Goal: Register for event/course

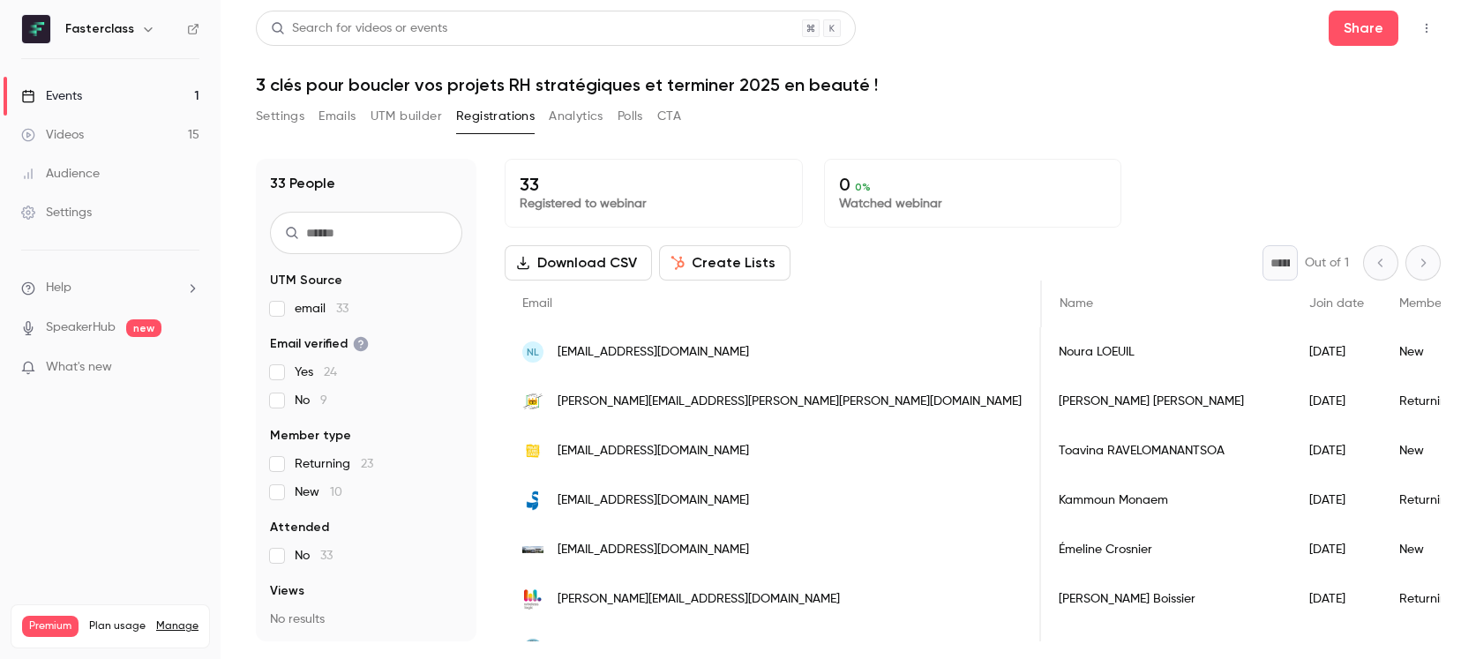
scroll to position [0, 434]
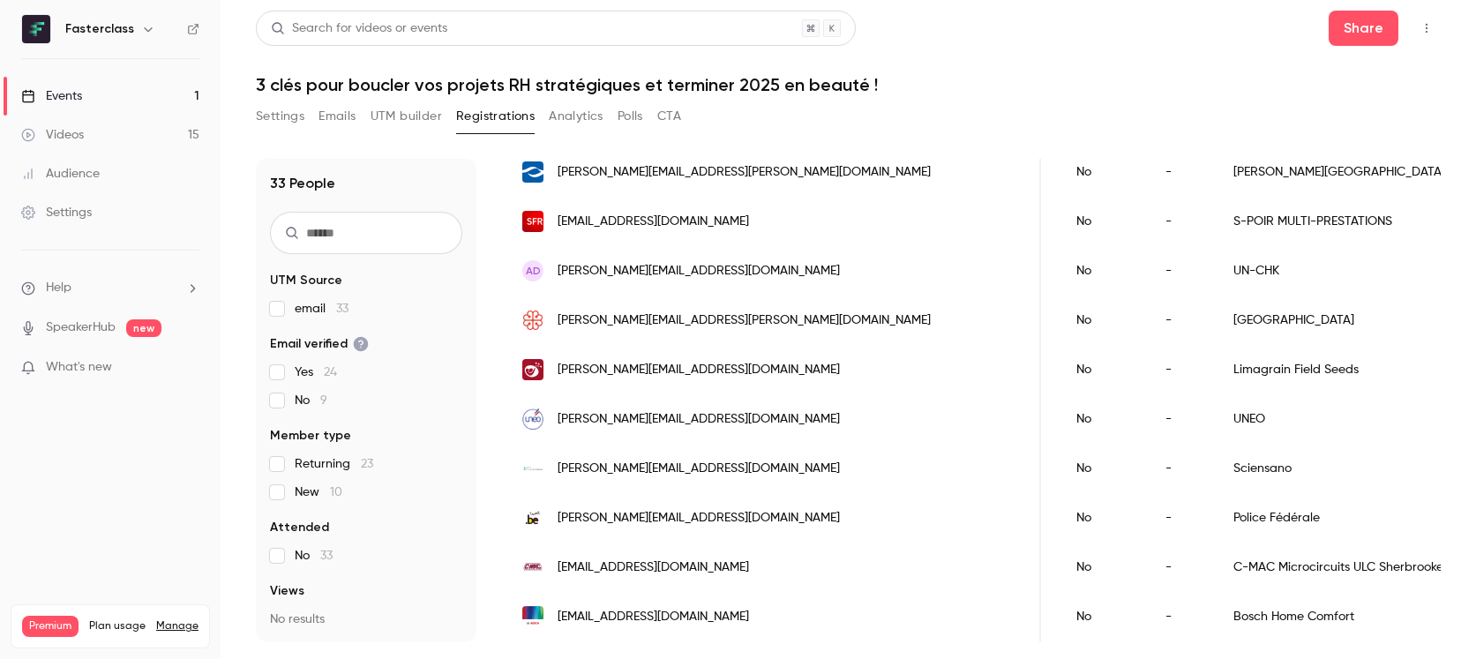
click at [1013, 81] on h1 "3 clés pour boucler vos projets RH stratégiques et terminer 2025 en beauté !" at bounding box center [848, 84] width 1185 height 21
click at [180, 101] on link "Events 1" at bounding box center [110, 96] width 221 height 39
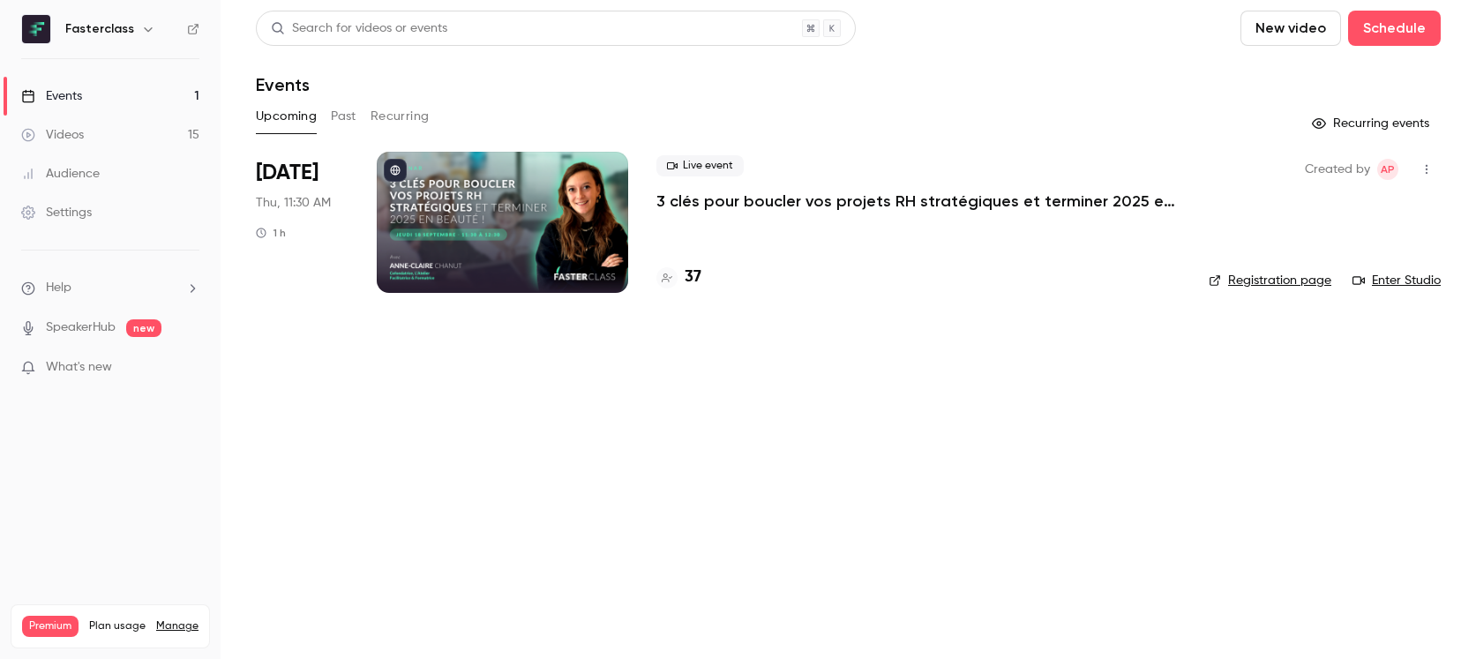
click at [691, 274] on h4 "37" at bounding box center [693, 278] width 17 height 24
